Goal: Task Accomplishment & Management: Complete application form

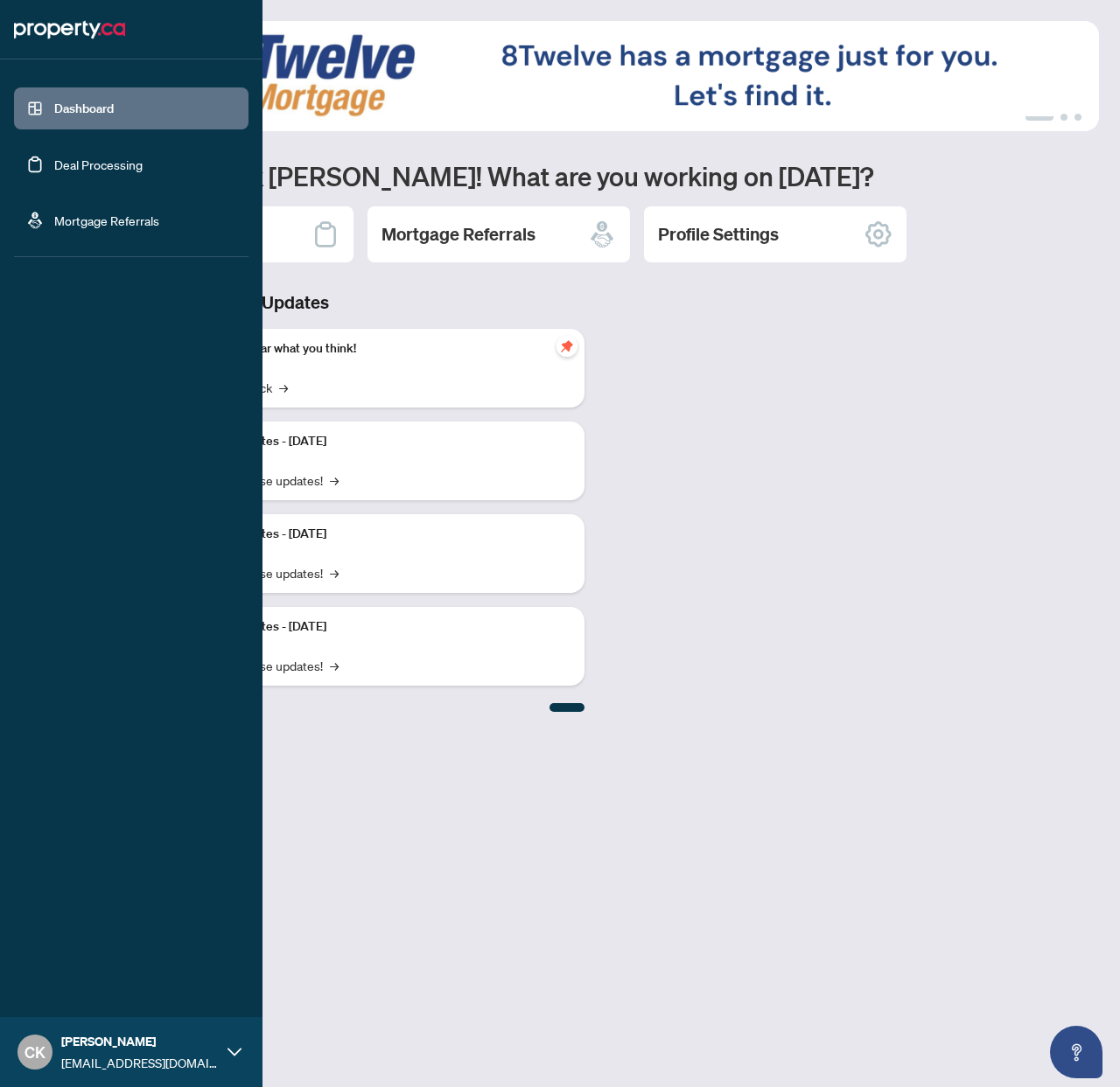
click at [56, 159] on link "Deal Processing" at bounding box center [98, 164] width 89 height 16
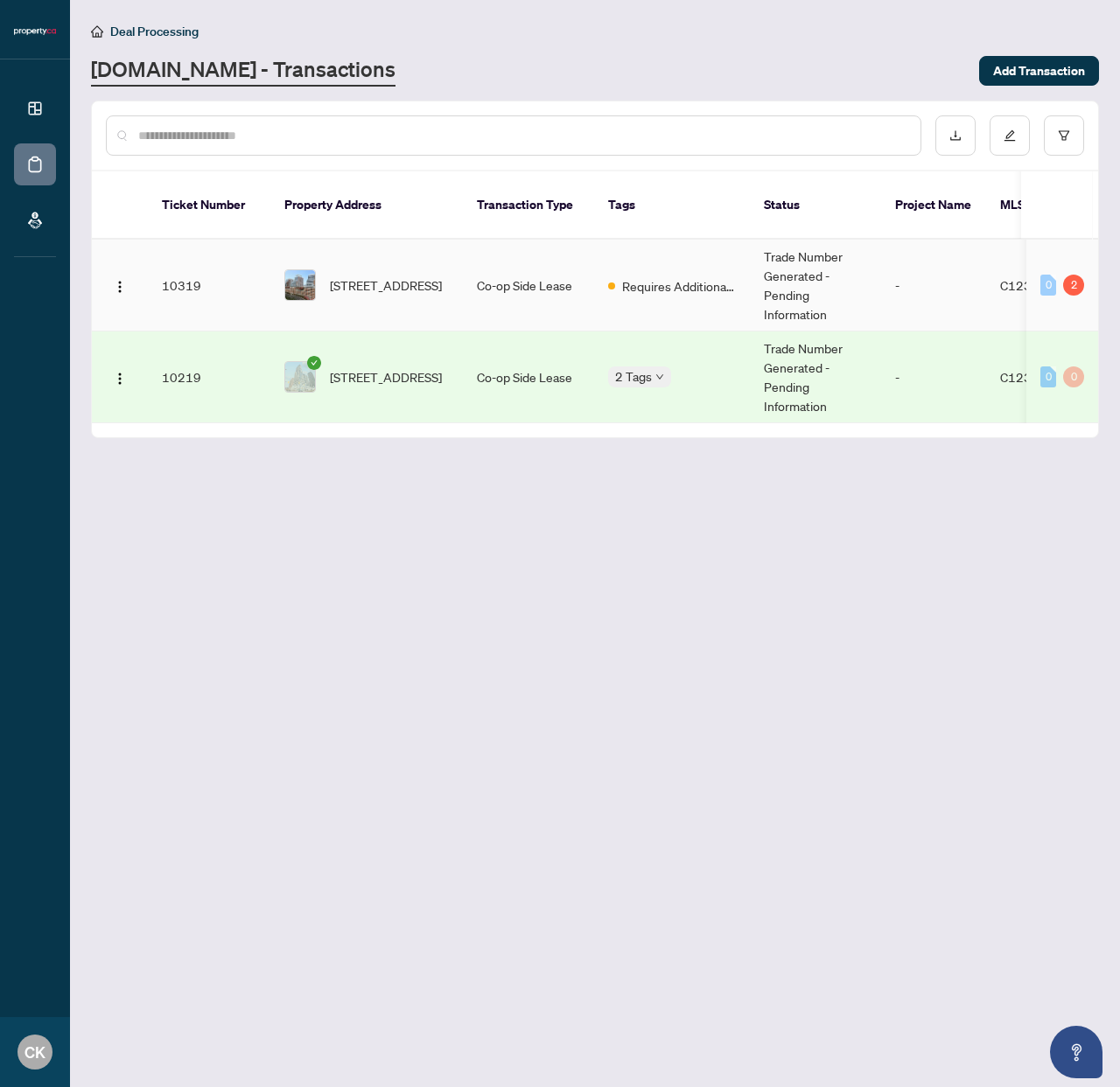
click at [388, 275] on span "[STREET_ADDRESS]" at bounding box center [386, 285] width 112 height 20
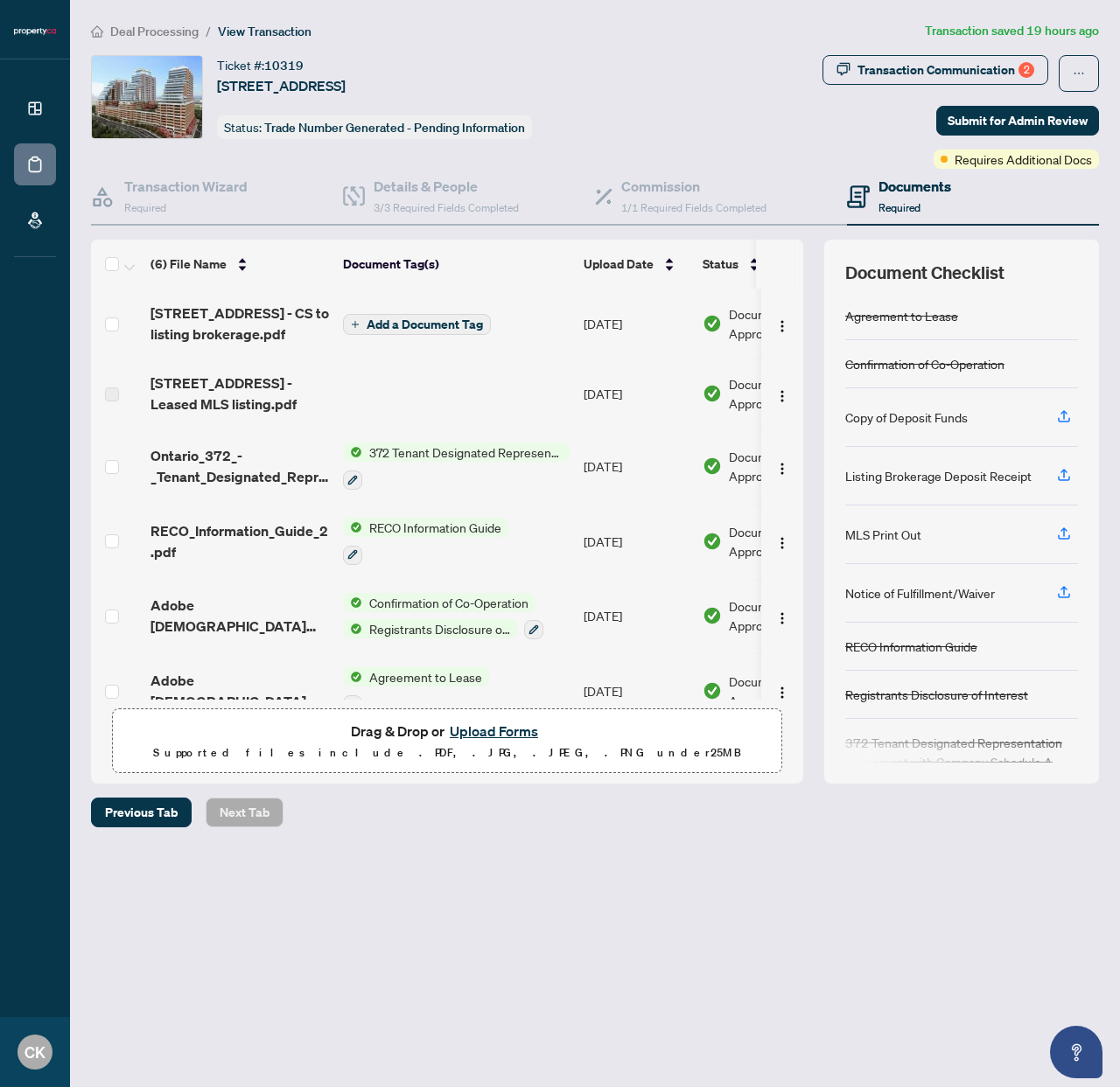
click at [466, 727] on button "Upload Forms" at bounding box center [494, 731] width 99 height 22
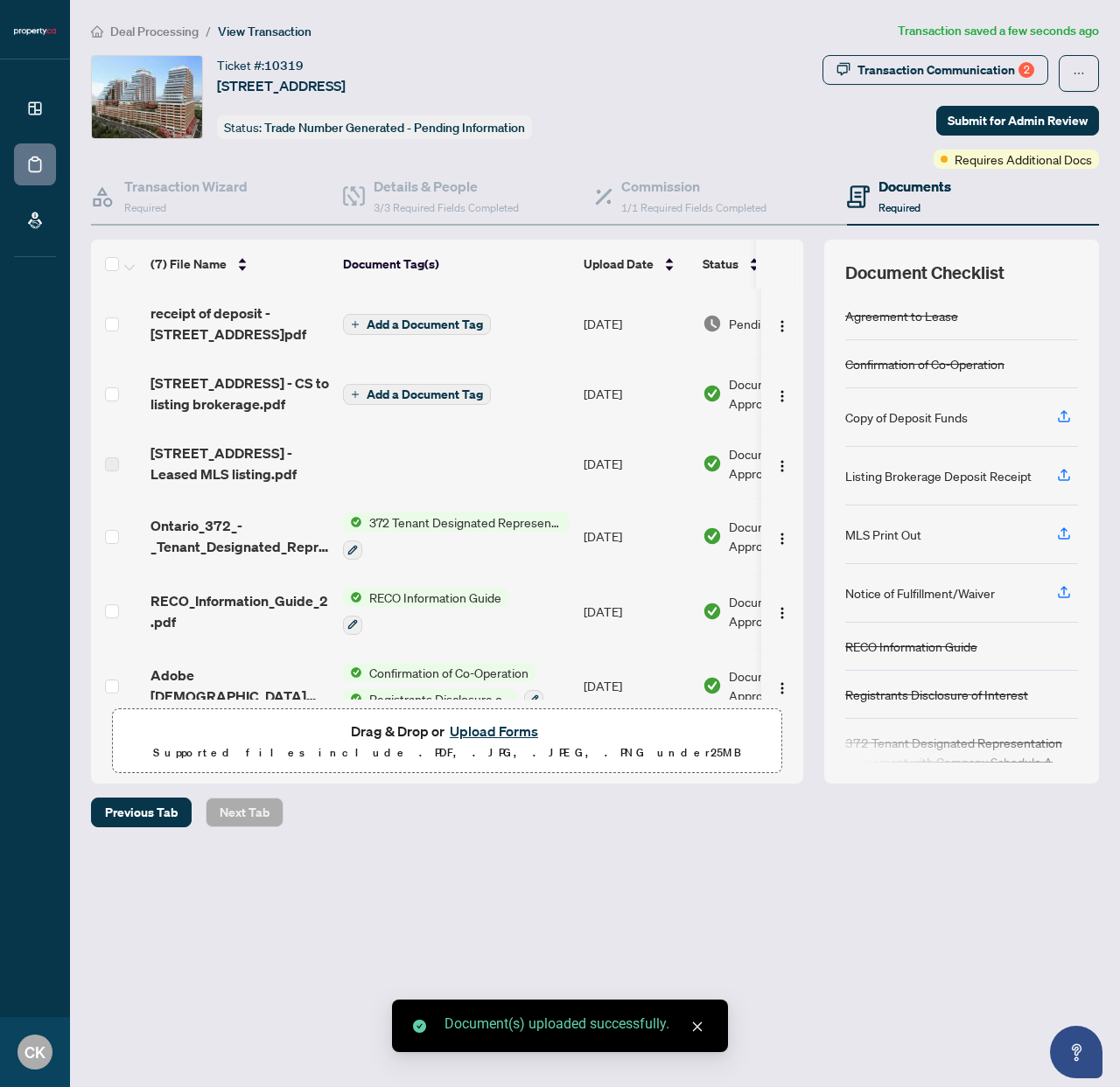
click at [413, 324] on span "Add a Document Tag" at bounding box center [424, 324] width 117 height 12
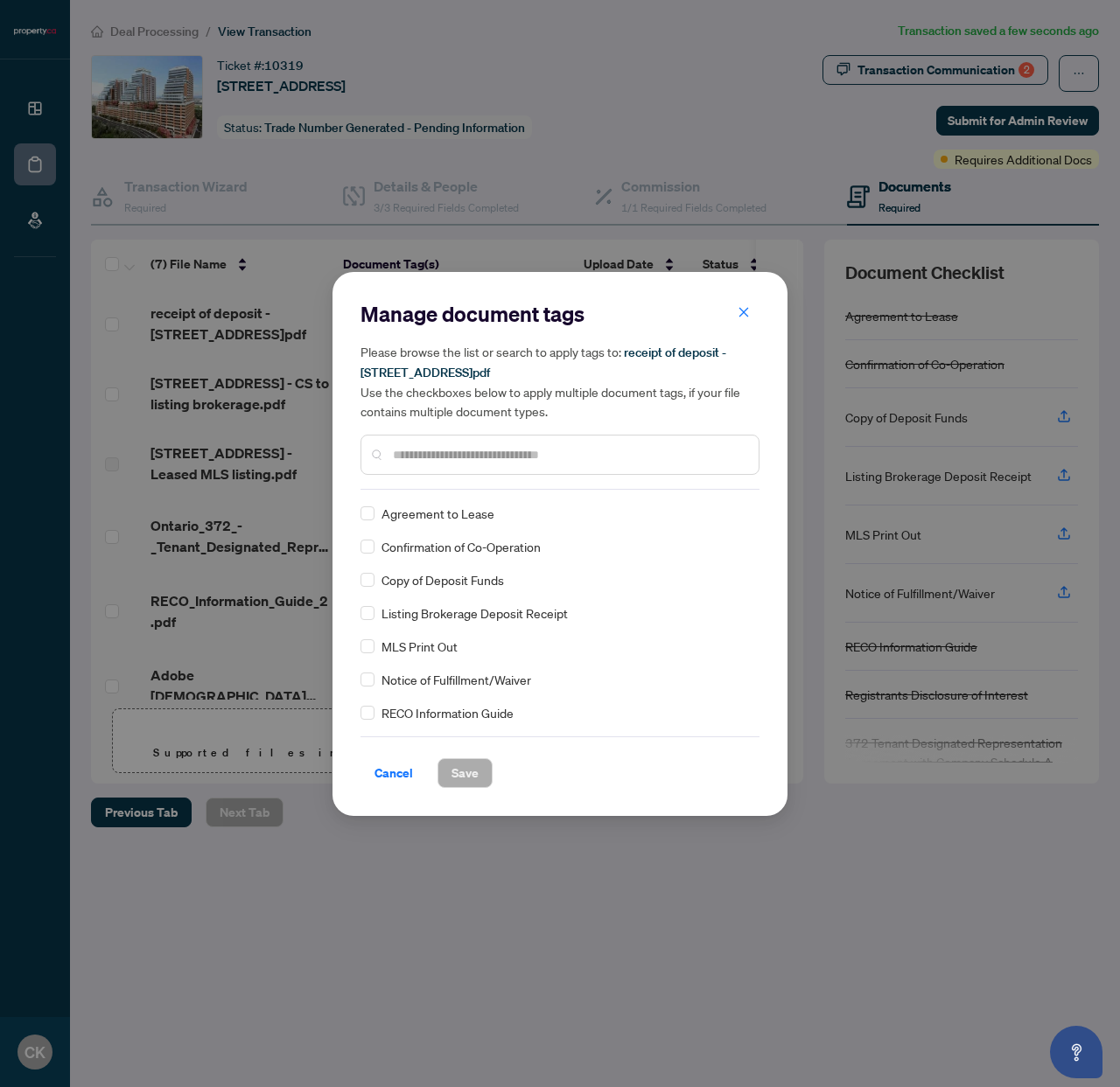
click at [469, 461] on input "text" at bounding box center [569, 455] width 352 height 20
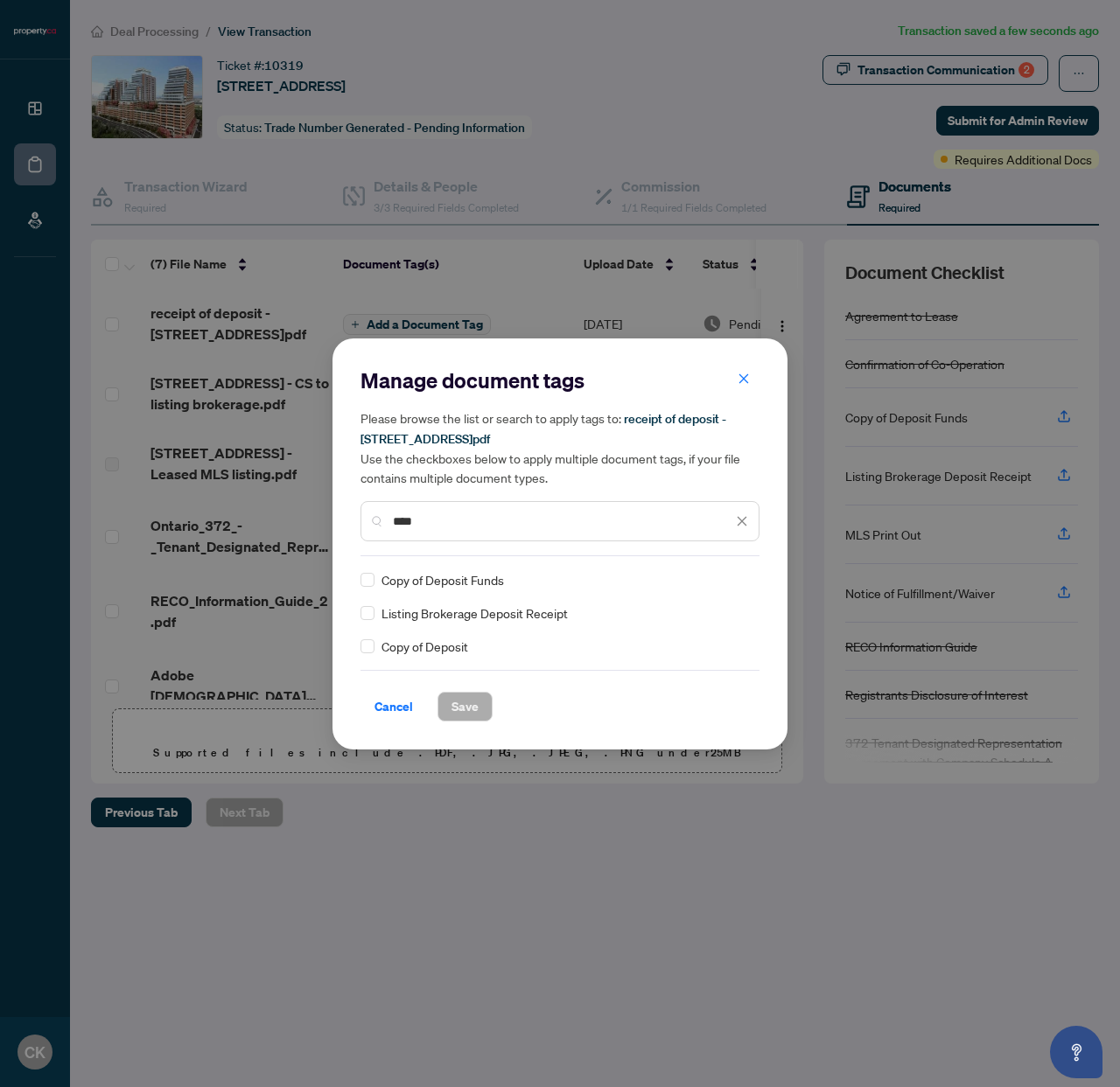
type input "****"
click at [445, 708] on button "Save" at bounding box center [464, 707] width 55 height 30
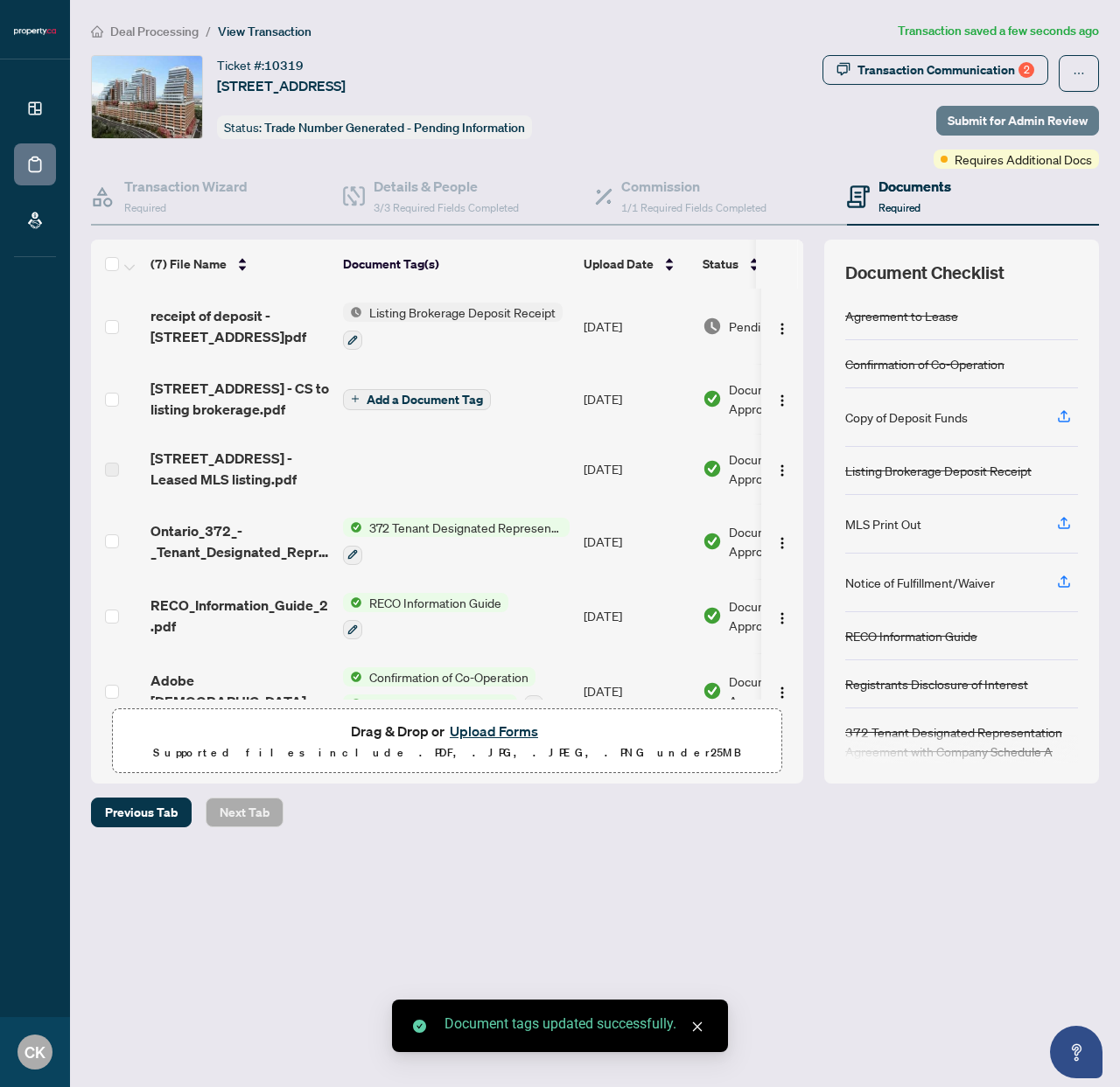
click at [1038, 113] on span "Submit for Admin Review" at bounding box center [1017, 120] width 140 height 28
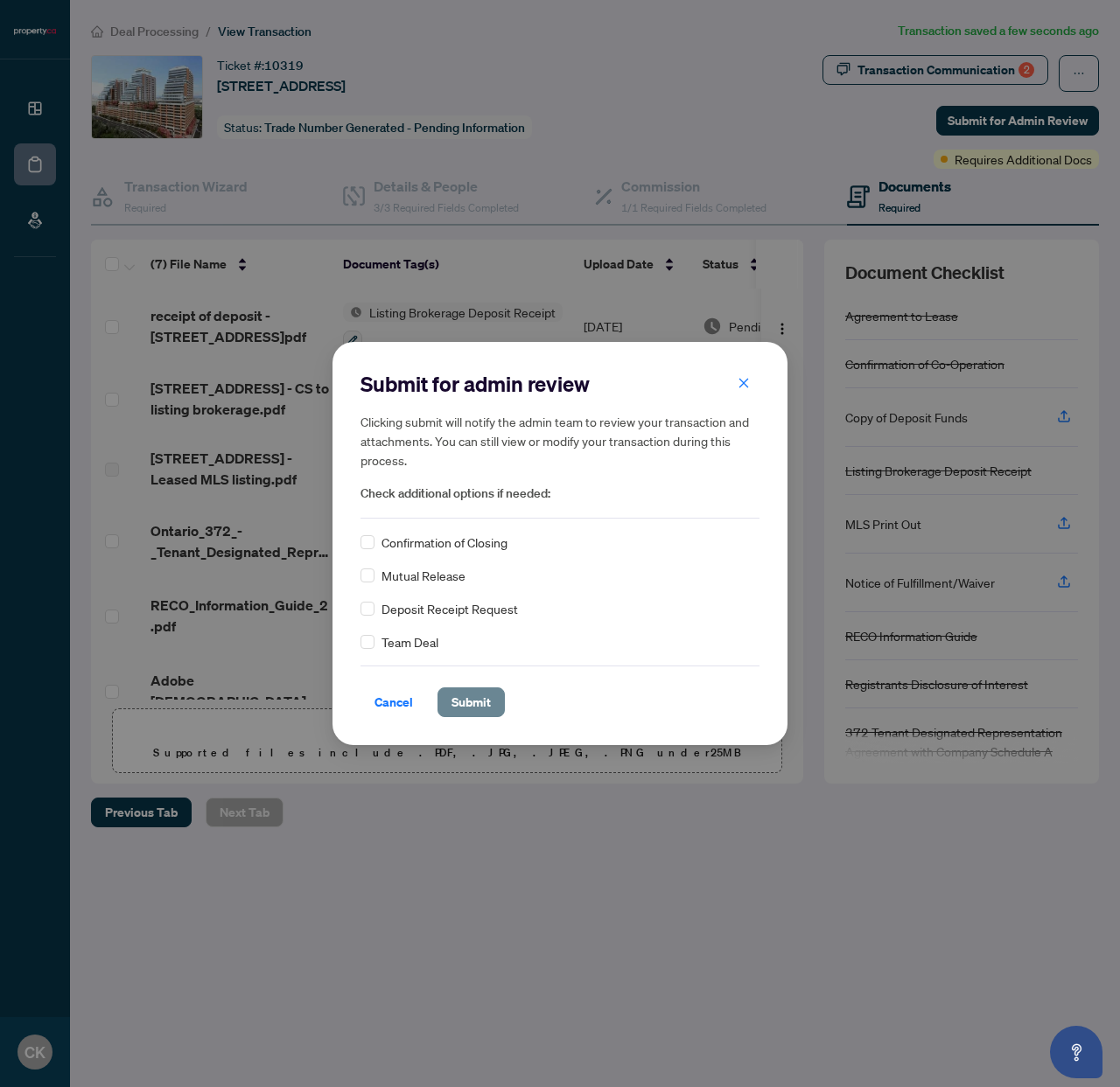
click at [463, 707] on span "Submit" at bounding box center [471, 702] width 39 height 28
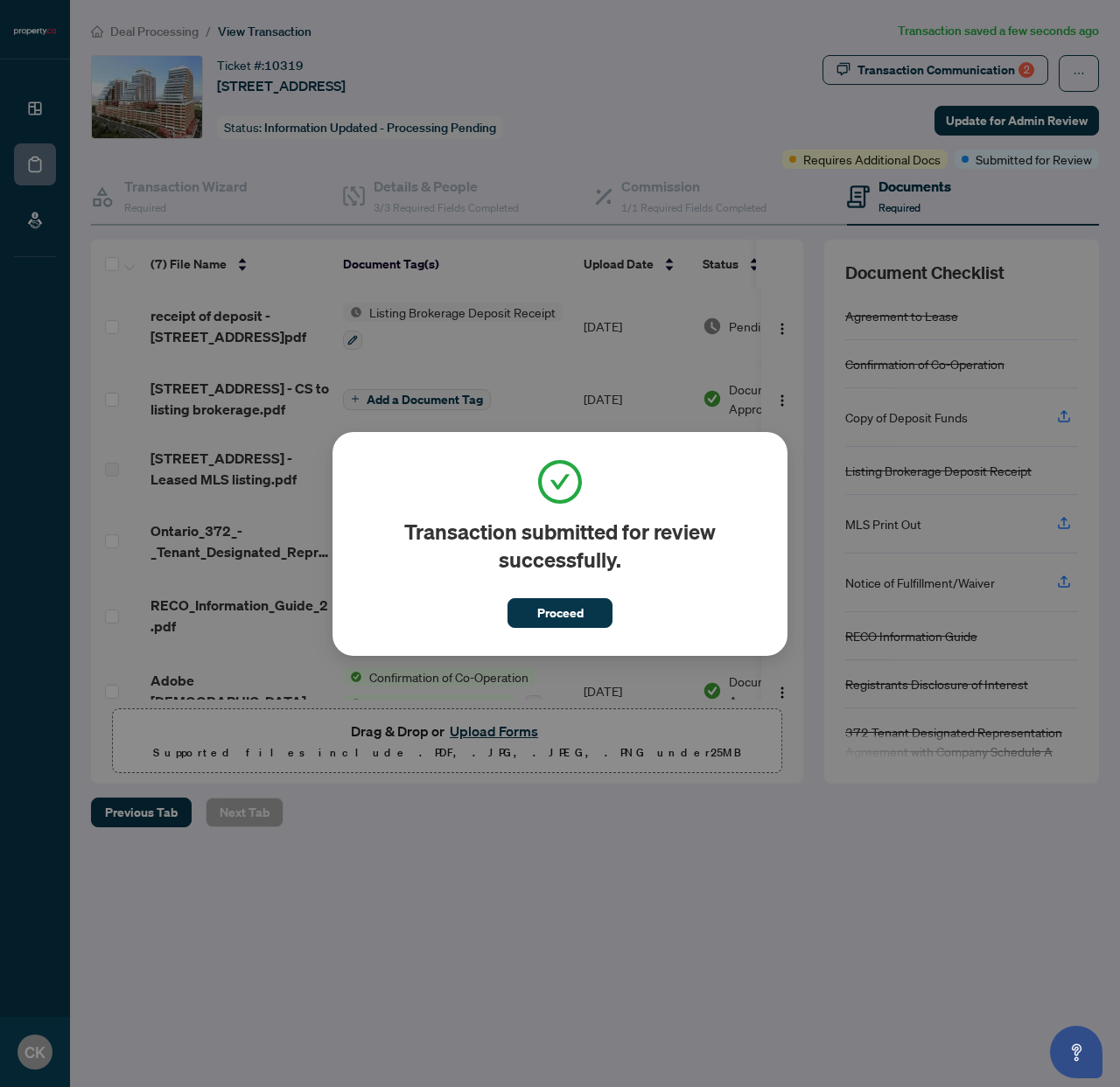
click at [533, 594] on span "Proceed" at bounding box center [560, 607] width 105 height 40
click at [543, 610] on span "Proceed" at bounding box center [560, 614] width 47 height 28
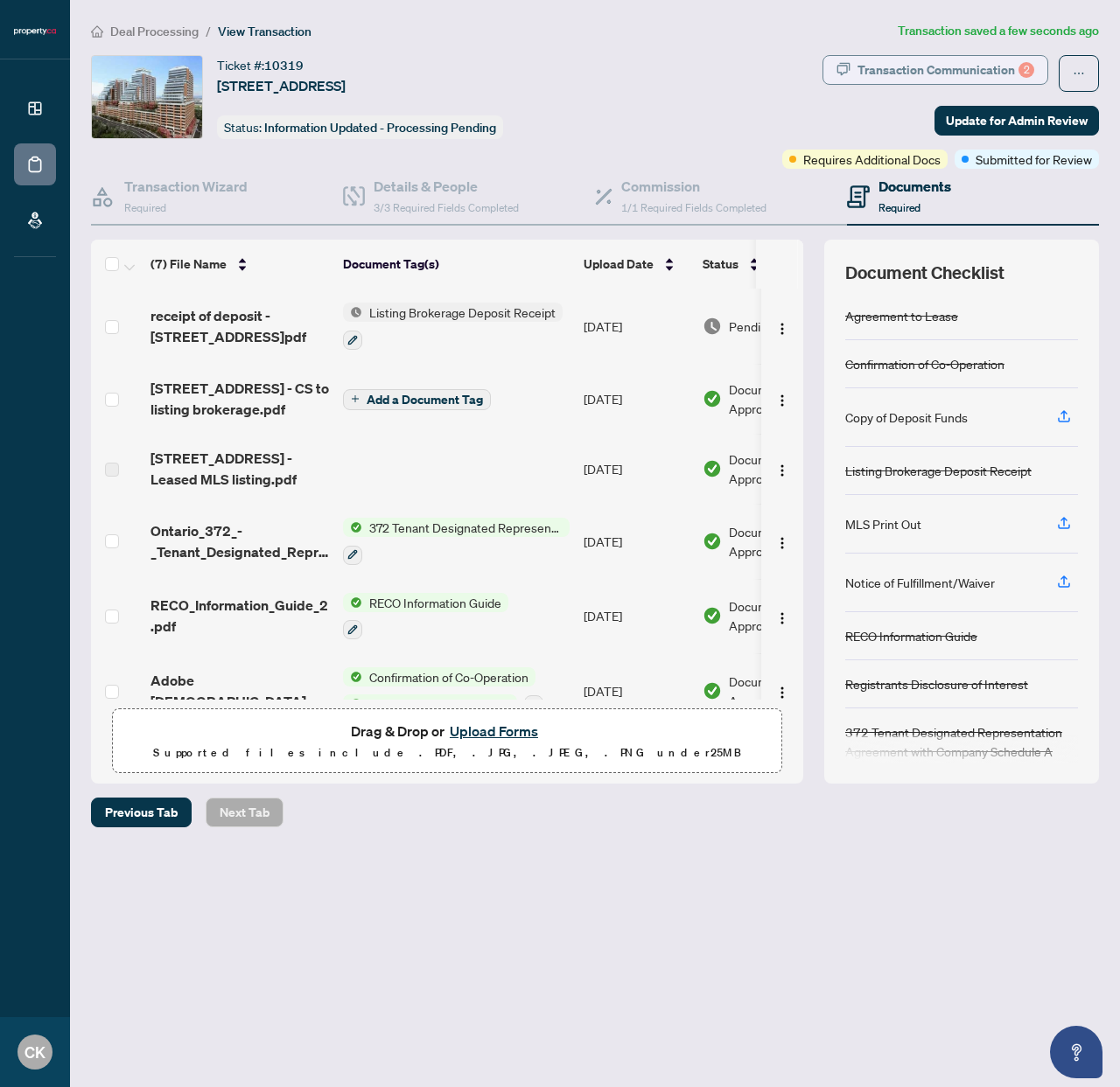
click at [988, 72] on div "Transaction Communication 2" at bounding box center [945, 70] width 177 height 28
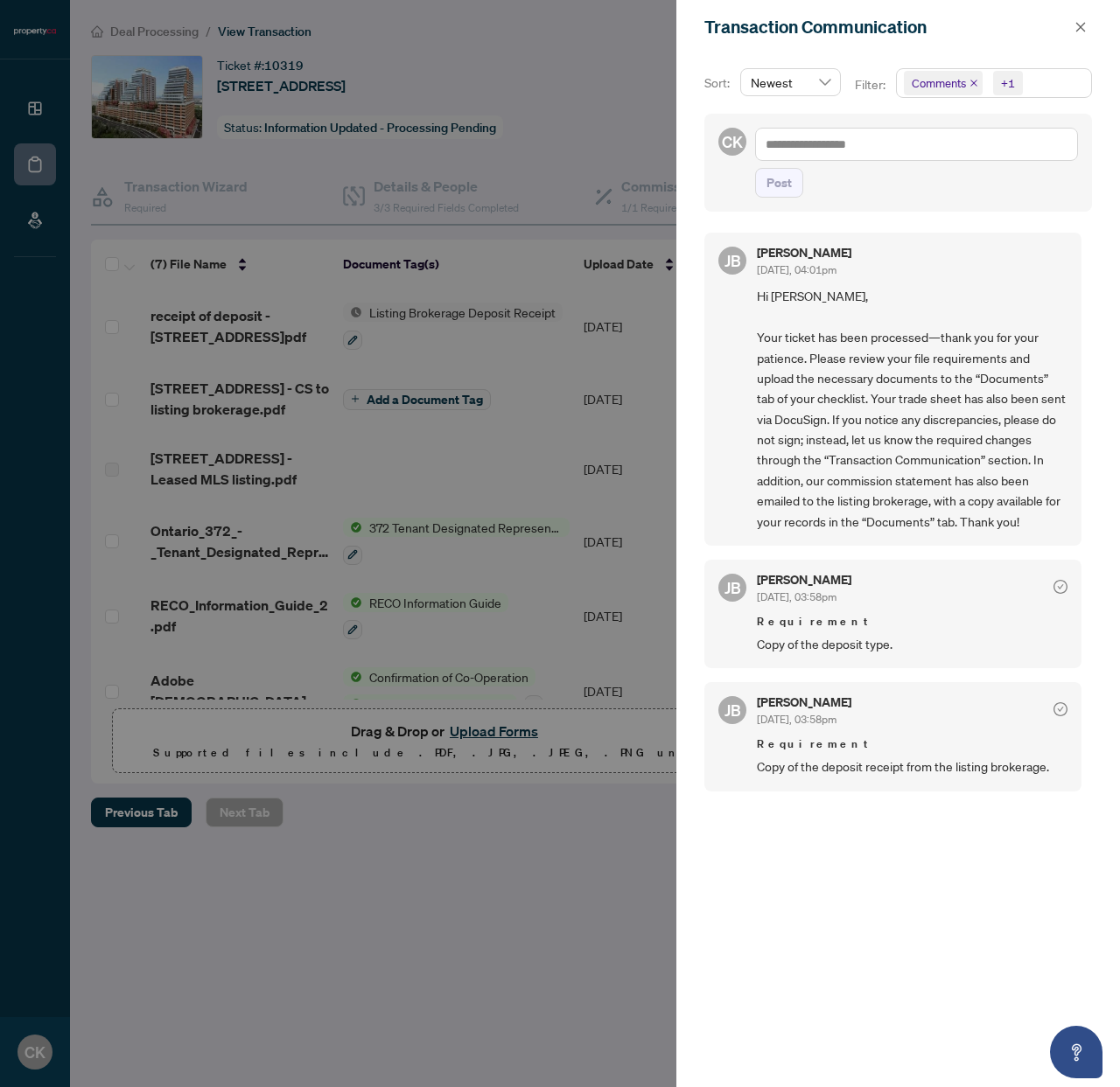
click at [790, 777] on span "Copy of the deposit receipt from the listing brokerage." at bounding box center [912, 767] width 311 height 21
click at [780, 603] on span "[DATE], 03:58pm" at bounding box center [796, 597] width 79 height 13
click at [582, 520] on div at bounding box center [560, 544] width 1120 height 1087
click at [1083, 25] on icon "close" at bounding box center [1080, 26] width 12 height 12
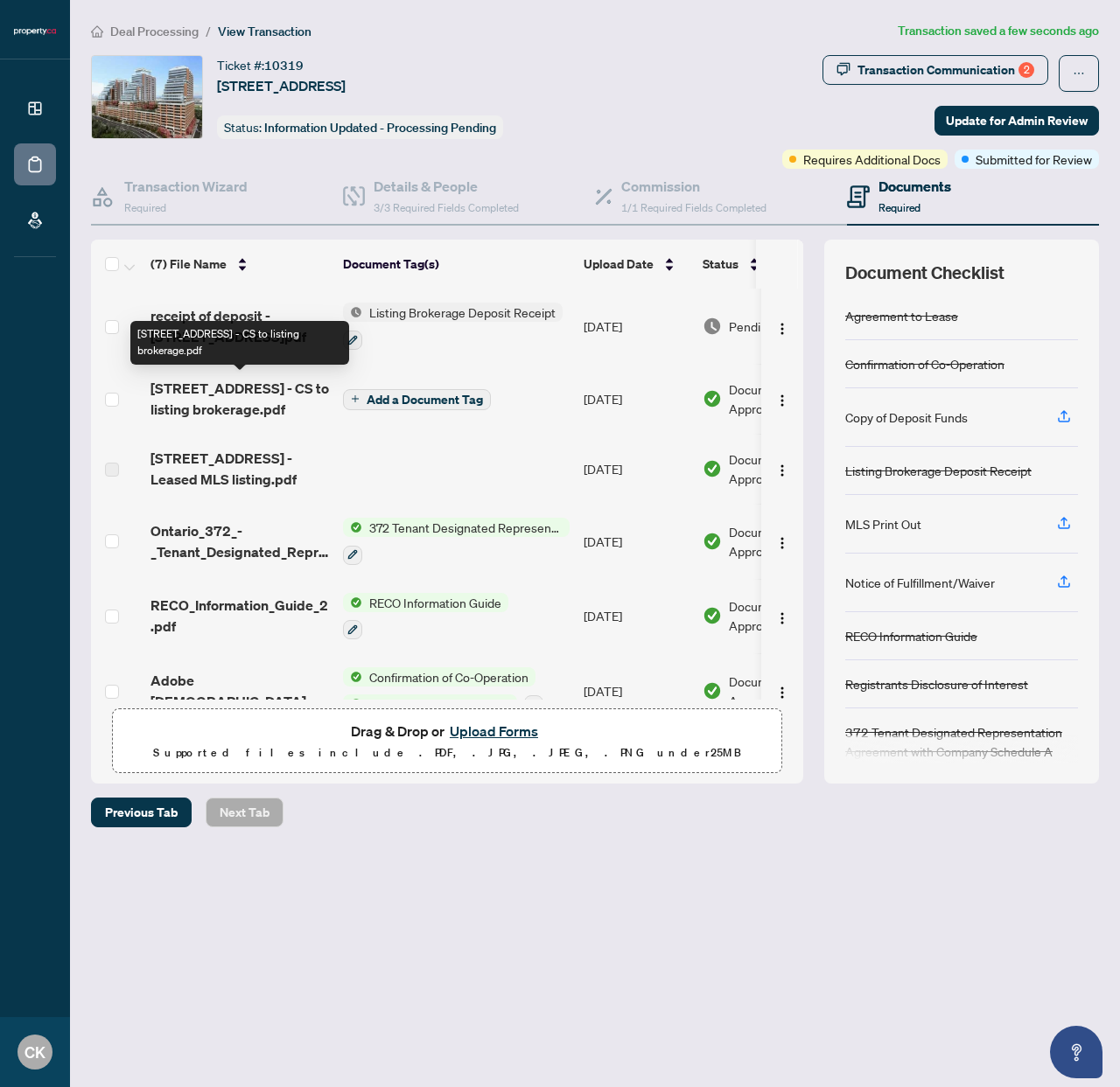
click at [257, 387] on span "[STREET_ADDRESS] - CS to listing brokerage.pdf" at bounding box center [239, 399] width 178 height 42
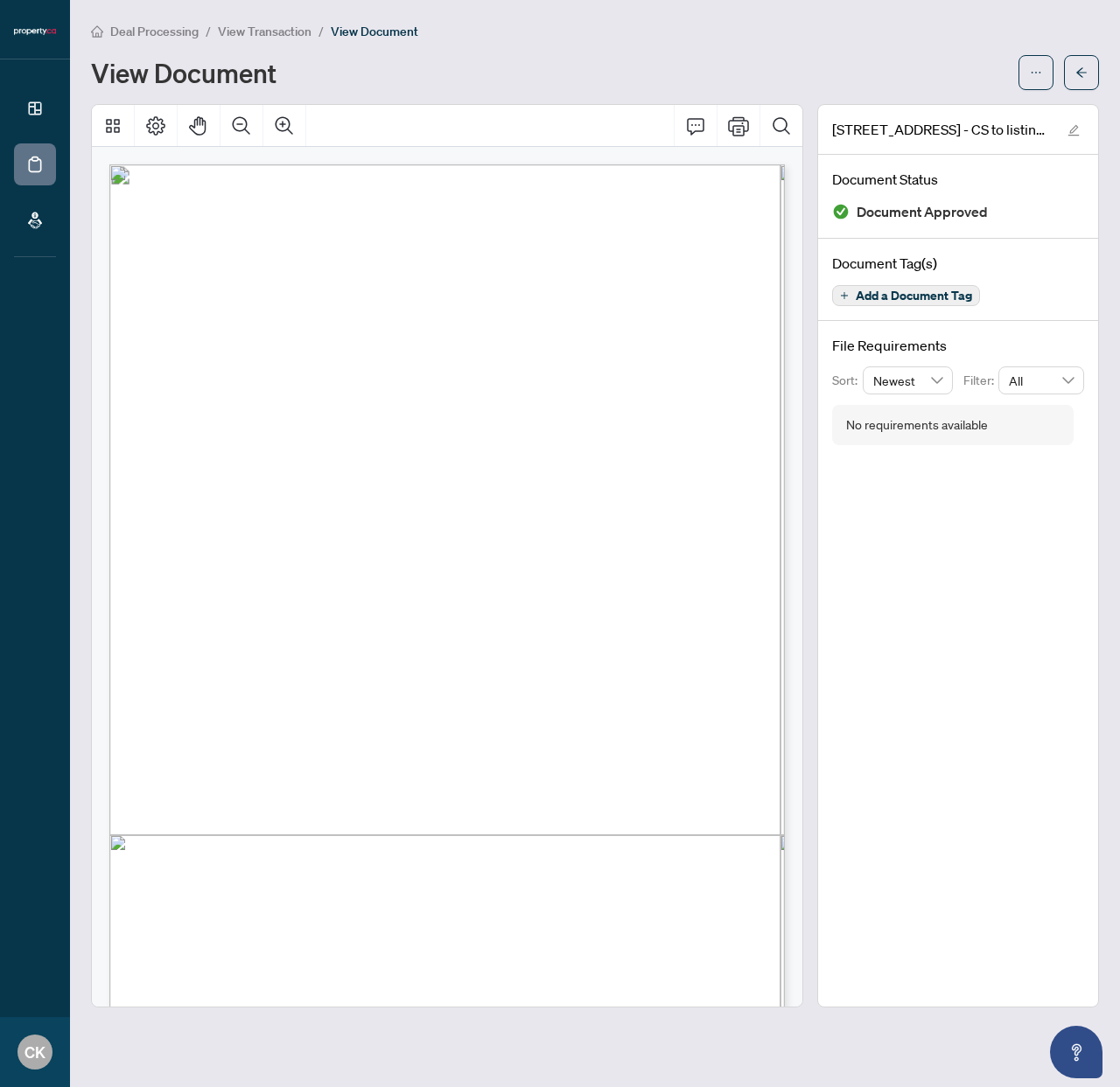
click at [264, 32] on span "View Transaction" at bounding box center [264, 31] width 93 height 16
